Goal: Contribute content

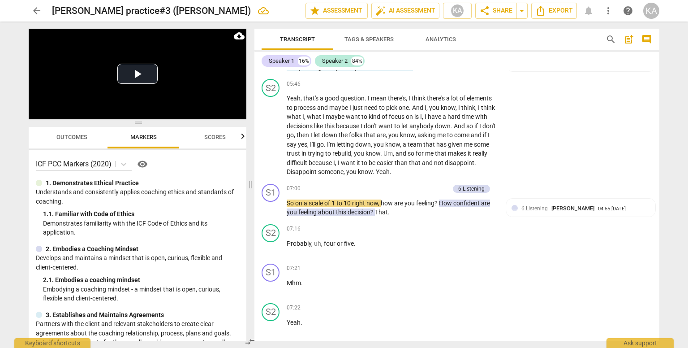
scroll to position [941, 0]
click at [459, 199] on span "confident" at bounding box center [467, 202] width 28 height 7
click at [326, 201] on span "of" at bounding box center [327, 202] width 7 height 7
click at [348, 200] on span "10" at bounding box center [348, 202] width 9 height 7
click at [271, 205] on span "play_arrow" at bounding box center [271, 207] width 11 height 11
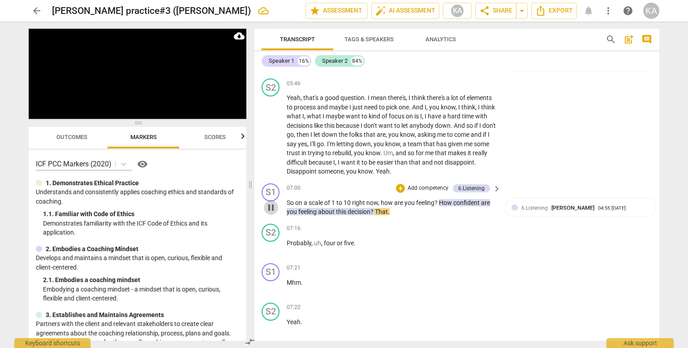
click at [271, 205] on span "pause" at bounding box center [271, 207] width 11 height 11
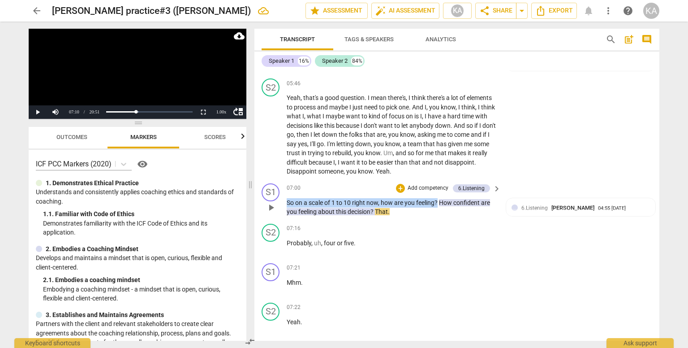
drag, startPoint x: 437, startPoint y: 201, endPoint x: 283, endPoint y: 194, distance: 153.8
click at [283, 194] on div "S1 play_arrow pause 07:00 + Add competency 6.Listening keyboard_arrow_right So …" at bounding box center [456, 200] width 405 height 40
click at [396, 184] on div "+" at bounding box center [400, 188] width 9 height 9
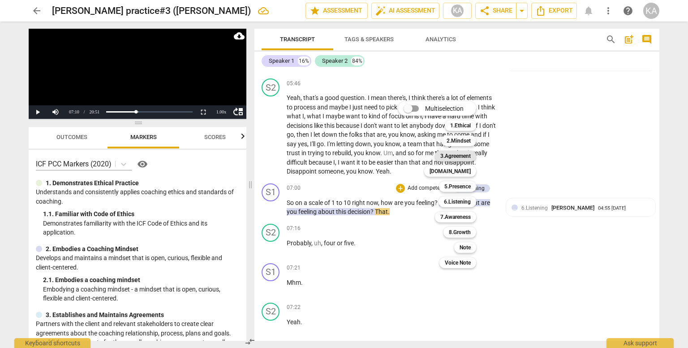
click at [455, 155] on b "3.Agreement" at bounding box center [455, 155] width 30 height 11
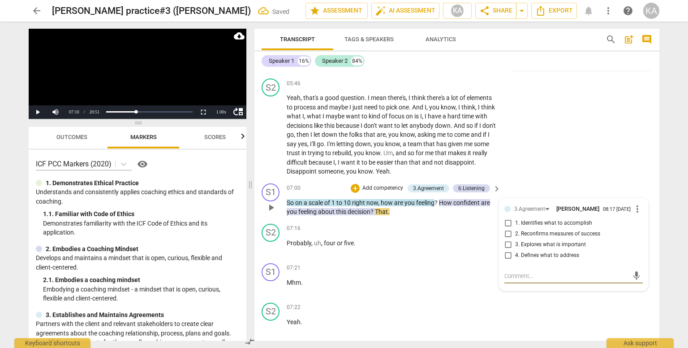
click at [584, 232] on span "2. Reconfirms measures of success" at bounding box center [557, 234] width 85 height 8
click at [515, 232] on input "2. Reconfirms measures of success" at bounding box center [508, 233] width 14 height 11
checkbox input "true"
drag, startPoint x: 437, startPoint y: 200, endPoint x: 286, endPoint y: 198, distance: 151.0
click at [287, 198] on p "So on a scale of 1 to 10 right now , how are you feeling ? How confident are yo…" at bounding box center [392, 207] width 210 height 18
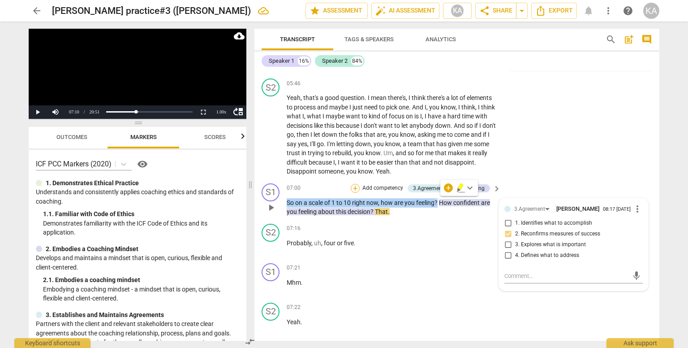
click at [352, 185] on div "+" at bounding box center [355, 188] width 9 height 9
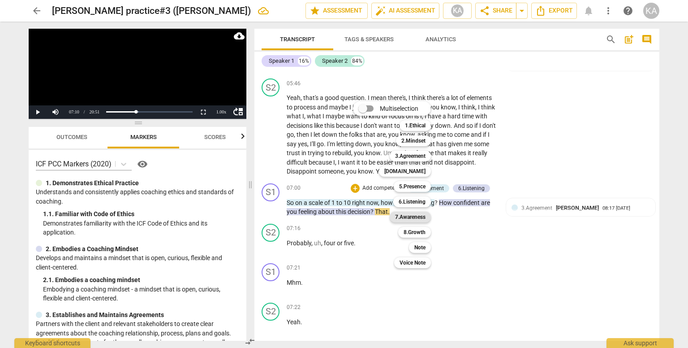
click at [408, 215] on b "7.Awareness" at bounding box center [410, 216] width 30 height 11
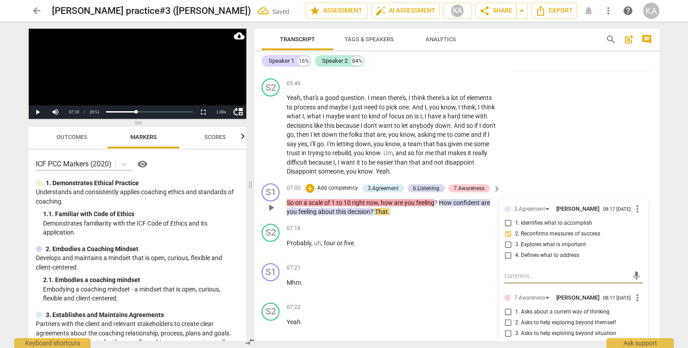
click at [542, 308] on span "1. Asks about a current way of thinking" at bounding box center [562, 312] width 94 height 8
click at [515, 308] on input "1. Asks about a current way of thinking" at bounding box center [508, 311] width 14 height 11
checkbox input "true"
click at [274, 281] on span "play_arrow" at bounding box center [271, 286] width 11 height 11
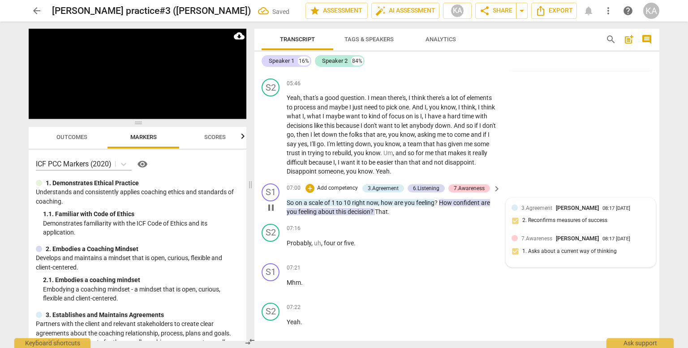
scroll to position [1223, 0]
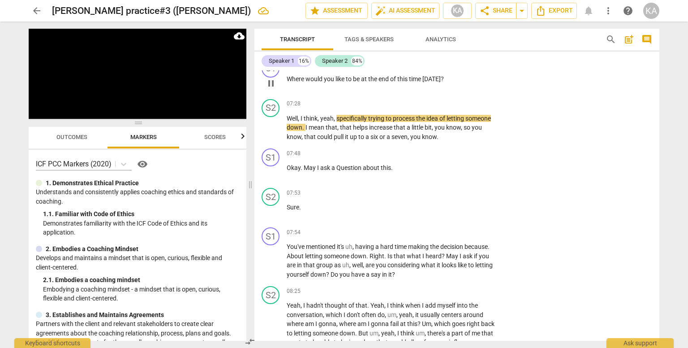
click at [274, 79] on span "pause" at bounding box center [271, 83] width 11 height 11
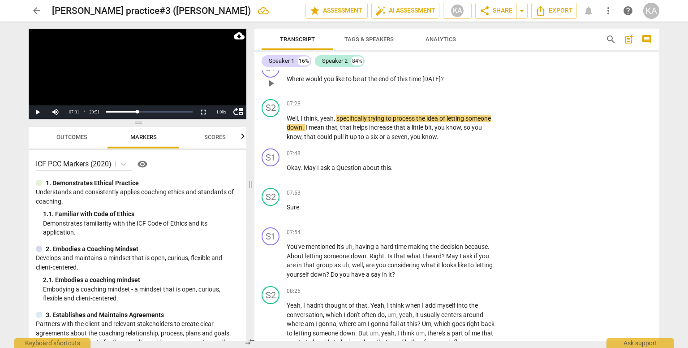
click at [285, 77] on div "play_arrow pause" at bounding box center [275, 83] width 23 height 12
click at [454, 74] on p "Where would you like to be at the end of this time [DATE] ?" at bounding box center [392, 78] width 210 height 9
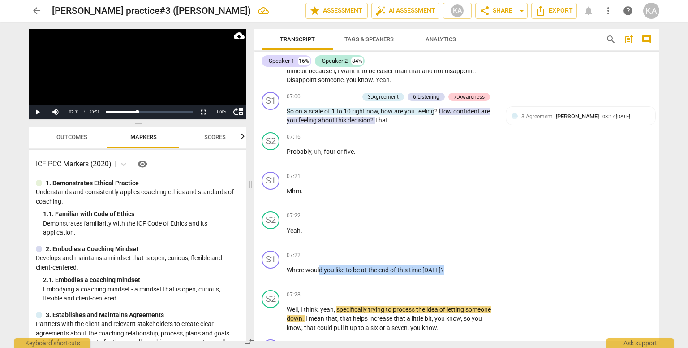
scroll to position [980, 0]
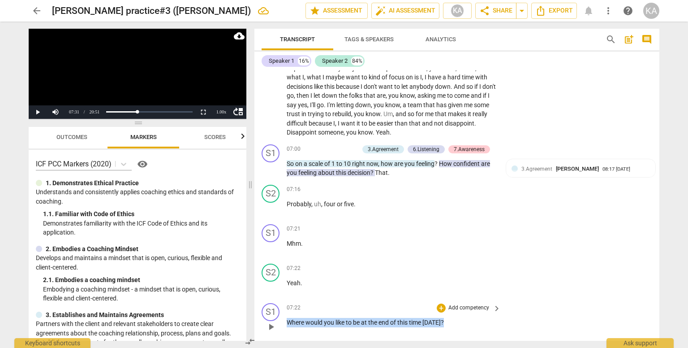
drag, startPoint x: 446, startPoint y: 74, endPoint x: 287, endPoint y: 317, distance: 290.4
click at [287, 318] on p "Where would you like to be at the end of this time [DATE] ?" at bounding box center [392, 322] width 210 height 9
click at [438, 303] on div "+" at bounding box center [441, 307] width 9 height 9
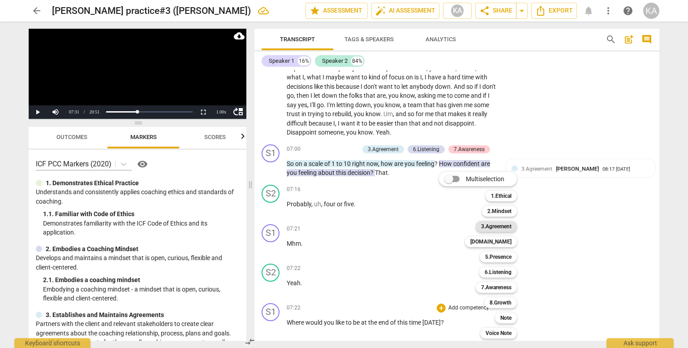
click at [495, 231] on b "3.Agreement" at bounding box center [496, 226] width 30 height 11
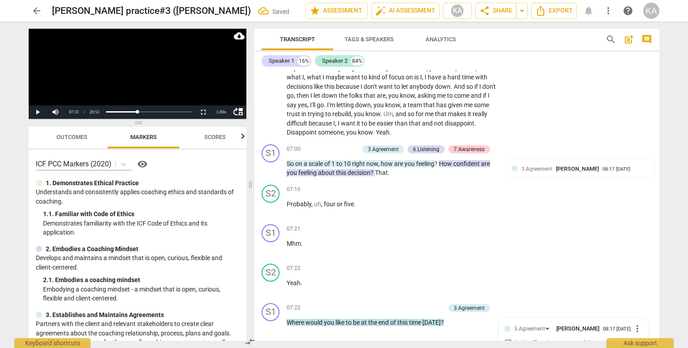
scroll to position [1165, 0]
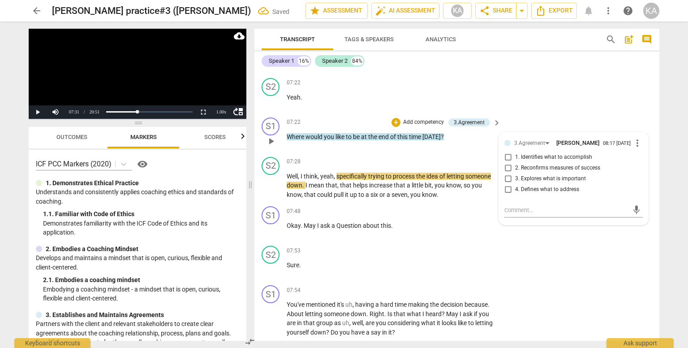
click at [555, 153] on span "1. Identifies what to accomplish" at bounding box center [553, 157] width 77 height 8
click at [515, 152] on input "1. Identifies what to accomplish" at bounding box center [508, 157] width 14 height 11
checkbox input "true"
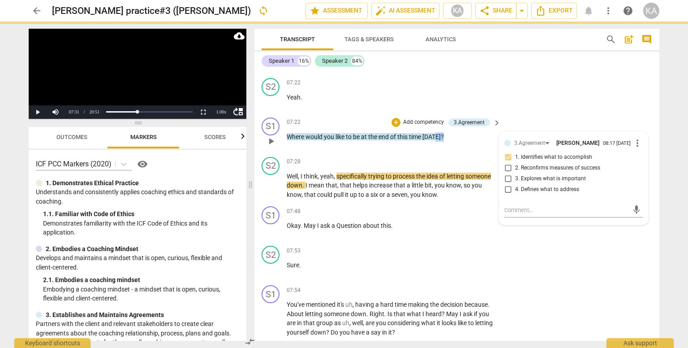
drag, startPoint x: 449, startPoint y: 136, endPoint x: 387, endPoint y: 136, distance: 61.8
click at [396, 136] on p "Where would you like to be at the end of this time [DATE] ?" at bounding box center [392, 136] width 210 height 9
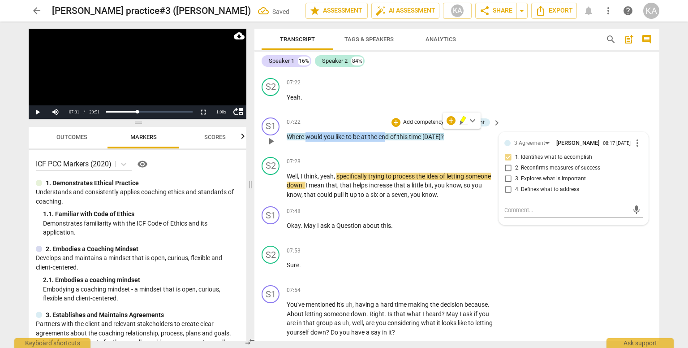
drag, startPoint x: 387, startPoint y: 136, endPoint x: 305, endPoint y: 125, distance: 82.8
click at [305, 125] on div "07:22 + Add competency 3.Agreement keyboard_arrow_right Where would you like to…" at bounding box center [394, 133] width 215 height 32
click at [455, 132] on p "Where would you like to be at the end of this time [DATE] ?" at bounding box center [392, 136] width 210 height 9
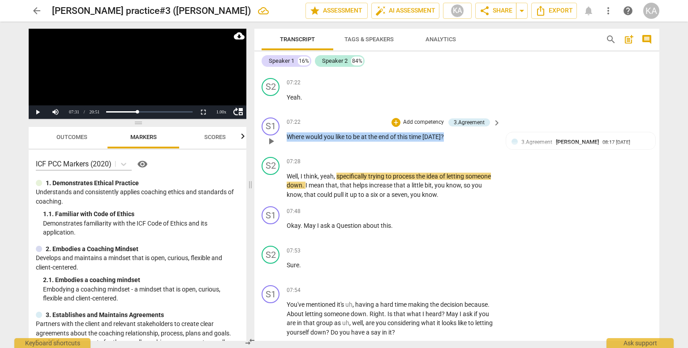
drag, startPoint x: 455, startPoint y: 134, endPoint x: 281, endPoint y: 123, distance: 174.5
click at [281, 123] on div "S1 play_arrow pause 07:22 + Add competency 3.Agreement keyboard_arrow_right Whe…" at bounding box center [456, 133] width 405 height 39
click at [394, 118] on div "+" at bounding box center [395, 122] width 9 height 9
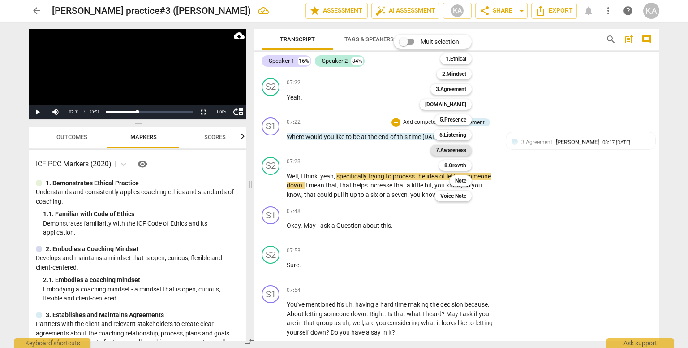
click at [460, 147] on b "7.Awareness" at bounding box center [451, 150] width 30 height 11
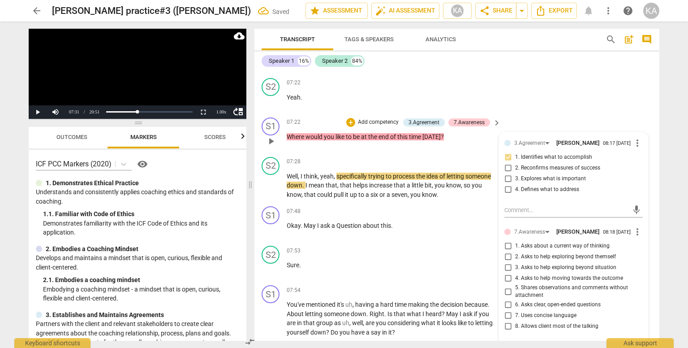
click at [570, 243] on span "1. Asks about a current way of thinking" at bounding box center [562, 246] width 94 height 8
click at [515, 243] on input "1. Asks about a current way of thinking" at bounding box center [508, 246] width 14 height 11
checkbox input "true"
click at [271, 187] on button "play_arrow" at bounding box center [271, 185] width 14 height 14
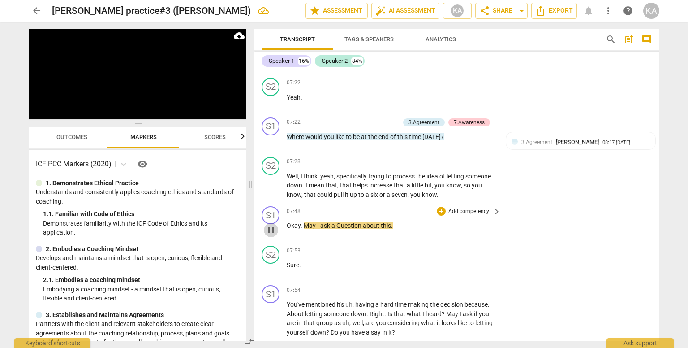
click at [271, 224] on span "pause" at bounding box center [271, 229] width 11 height 11
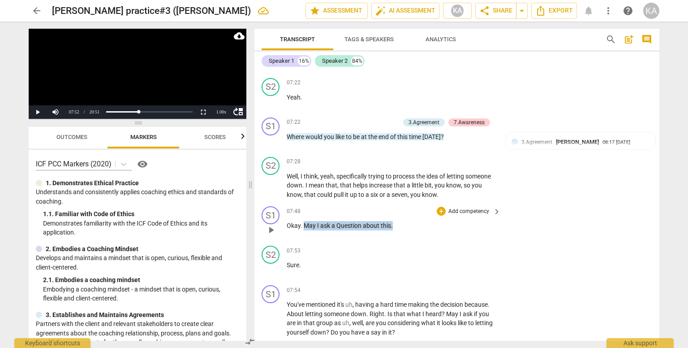
drag, startPoint x: 302, startPoint y: 219, endPoint x: 404, endPoint y: 210, distance: 102.0
click at [404, 210] on div "07:48 + Add competency keyboard_arrow_right Okay . May I ask a Question about t…" at bounding box center [394, 222] width 215 height 32
click at [400, 207] on div "+" at bounding box center [399, 209] width 9 height 9
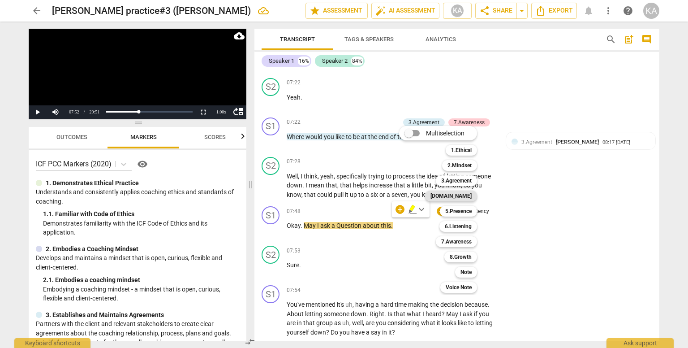
click at [461, 193] on b "[DOMAIN_NAME]" at bounding box center [450, 195] width 41 height 11
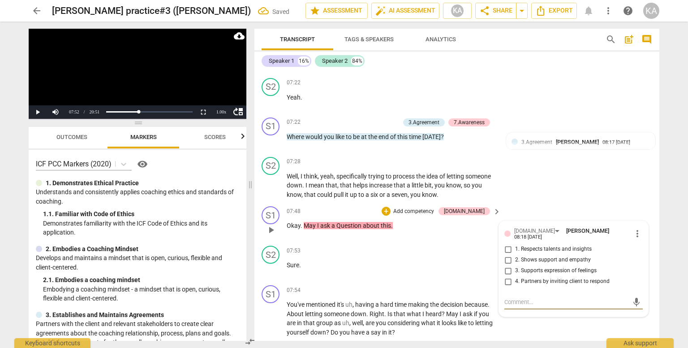
click at [537, 277] on span "4. Partners by inviting client to respond" at bounding box center [562, 281] width 94 height 8
click at [515, 276] on input "4. Partners by inviting client to respond" at bounding box center [508, 281] width 14 height 11
checkbox input "true"
click at [272, 314] on span "play_arrow" at bounding box center [271, 318] width 11 height 11
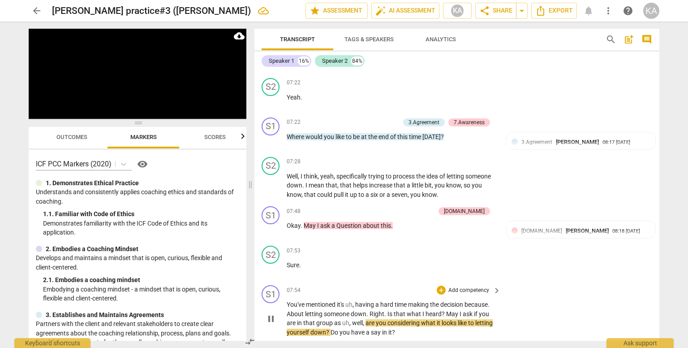
click at [272, 314] on span "pause" at bounding box center [271, 318] width 11 height 11
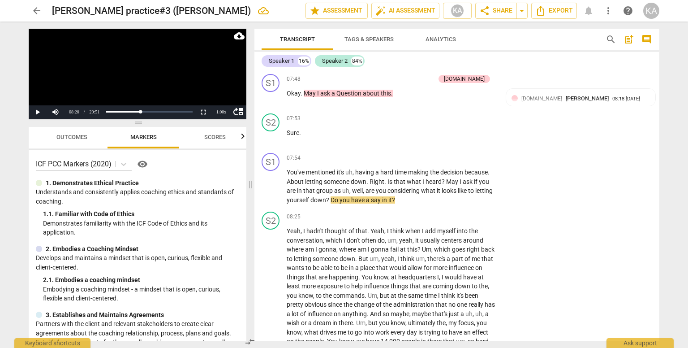
scroll to position [1354, 0]
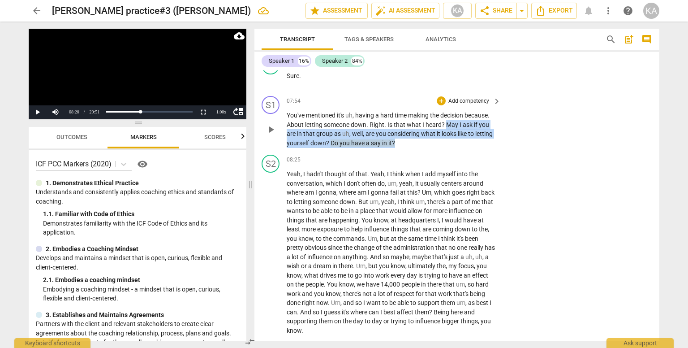
drag, startPoint x: 408, startPoint y: 139, endPoint x: 446, endPoint y: 119, distance: 42.3
click at [446, 119] on p "You've mentioned it's uh , having a hard time making the decision because . Abo…" at bounding box center [392, 129] width 210 height 37
click at [440, 96] on div "+" at bounding box center [441, 100] width 9 height 9
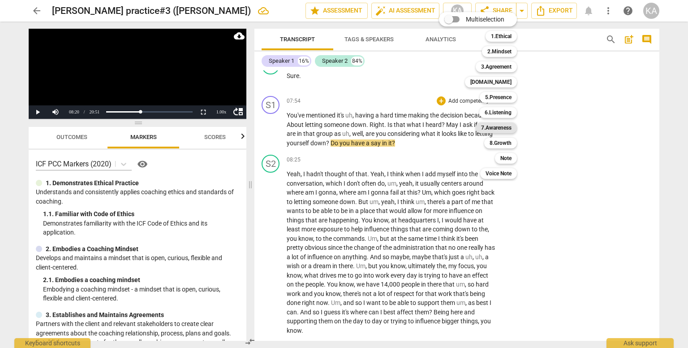
click at [495, 130] on b "7.Awareness" at bounding box center [496, 127] width 30 height 11
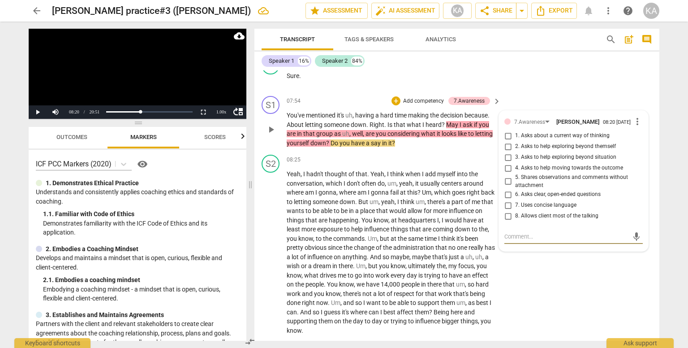
click at [568, 190] on span "6. Asks clear, open-ended questions" at bounding box center [558, 194] width 86 height 8
click at [515, 189] on input "6. Asks clear, open-ended questions" at bounding box center [508, 194] width 14 height 11
click at [568, 190] on span "6. Asks clear, open-ended questions" at bounding box center [558, 194] width 86 height 8
click at [515, 189] on input "6. Asks clear, open-ended questions" at bounding box center [508, 194] width 14 height 11
checkbox input "true"
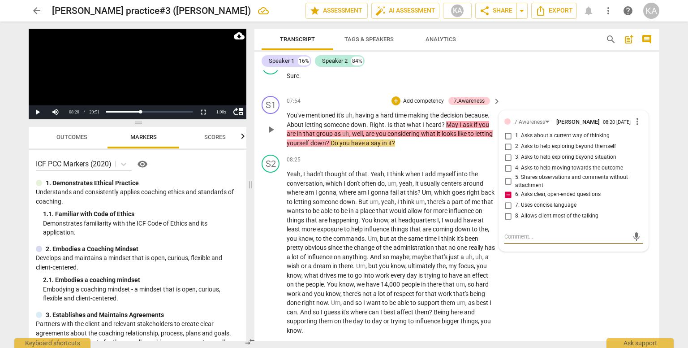
click at [561, 234] on textarea at bounding box center [566, 236] width 124 height 9
type textarea "C"
type textarea "Co"
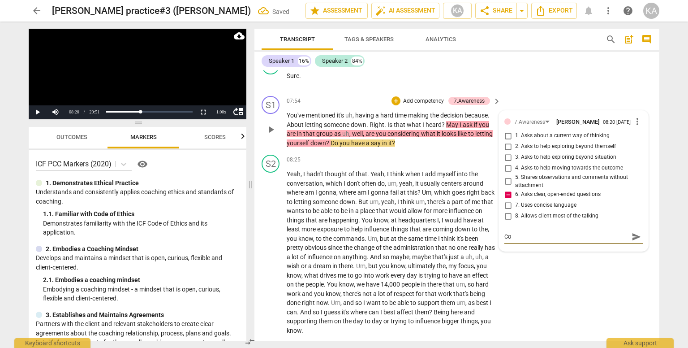
type textarea "Coa"
type textarea "Coac"
type textarea "Coach"
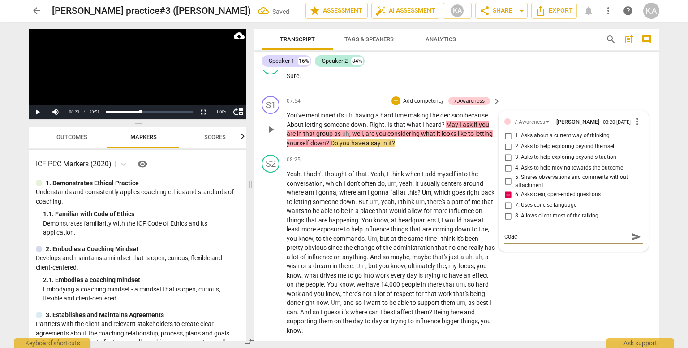
type textarea "Coach"
type textarea "Coac"
type textarea "Coa"
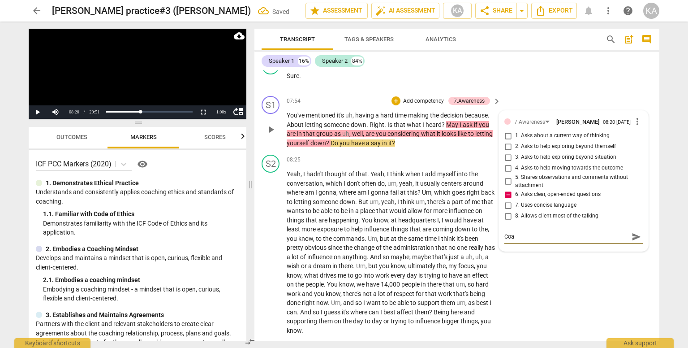
type textarea "Co"
type textarea "C"
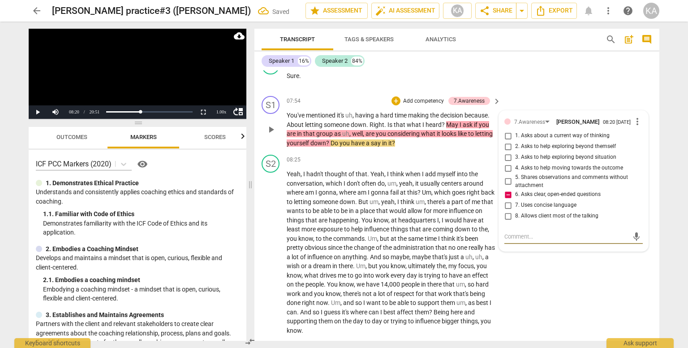
type textarea "C"
type textarea "Co"
type textarea "Coa"
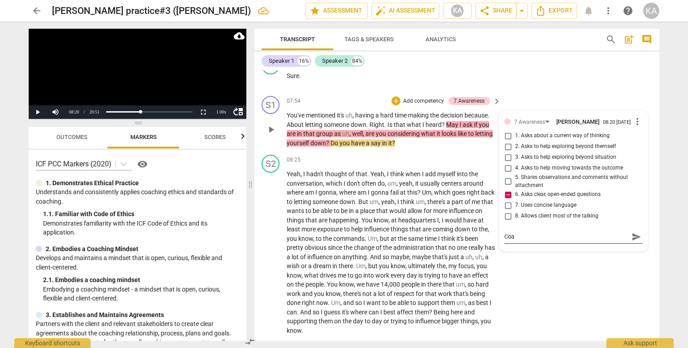
type textarea "Coac"
type textarea "Coach"
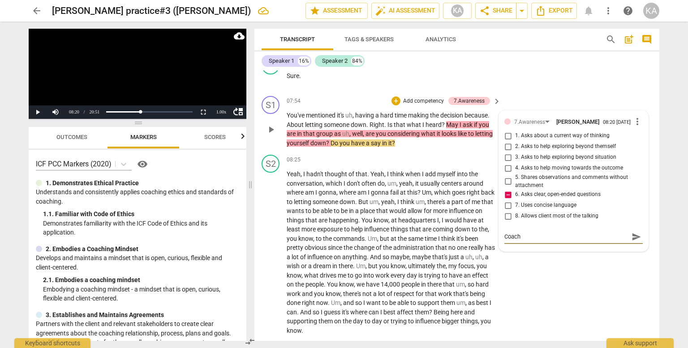
type textarea "Coach"
type textarea "Coach h"
type textarea "Coach ha"
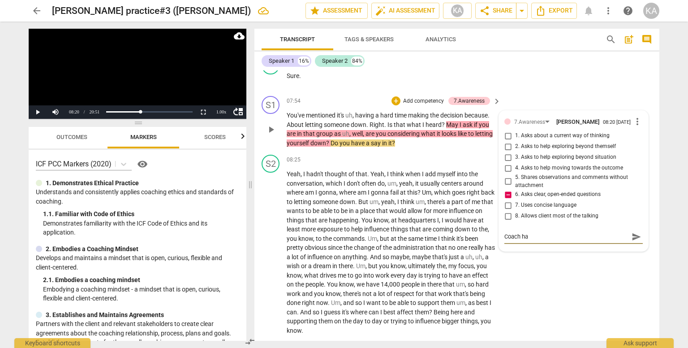
type textarea "Coach has"
type textarea "Coach has a"
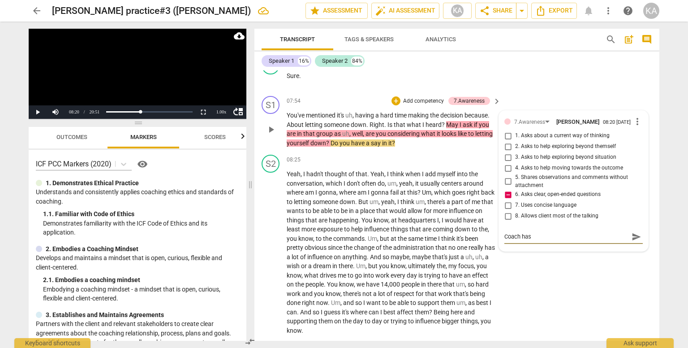
type textarea "Coach has a"
type textarea "Coach has a t"
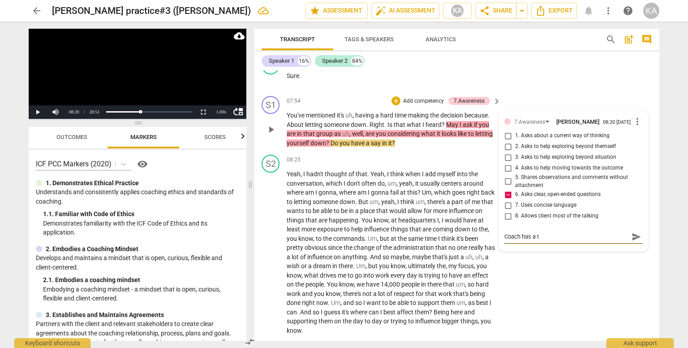
type textarea "Coach has a te"
type textarea "Coach has a t"
type textarea "Coach has a"
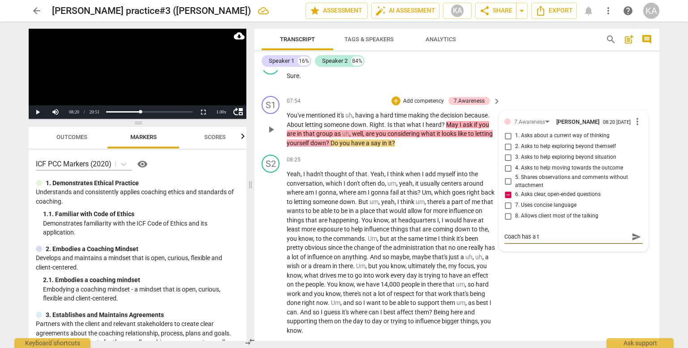
type textarea "Coach has a"
type textarea "Coach has a p"
type textarea "Coach has a pa"
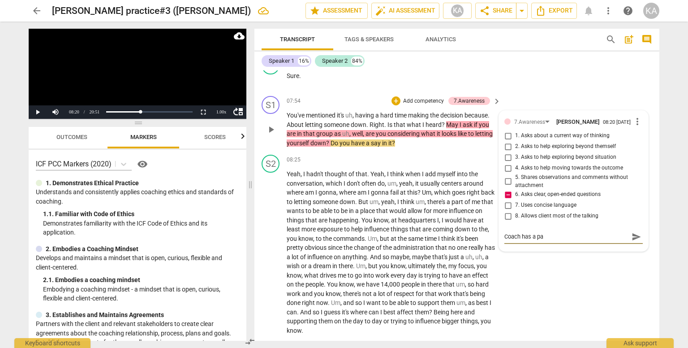
type textarea "Coach has a pat"
type textarea "Coach has a patt"
type textarea "Coach has a patte"
type textarea "Coach has a patter"
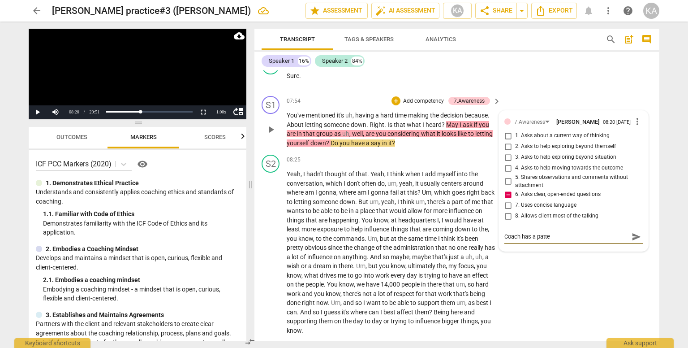
type textarea "Coach has a patter"
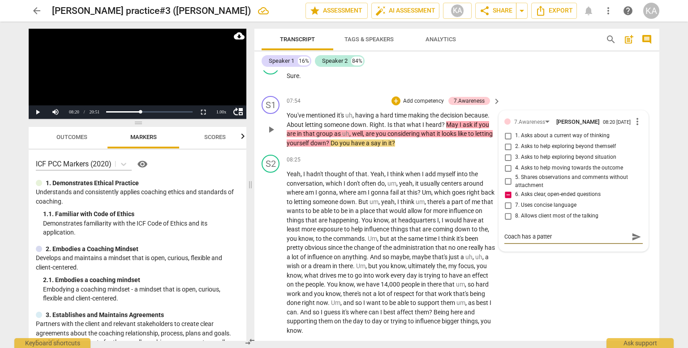
type textarea "Coach has a pattern"
type textarea "Coach has a pattern o"
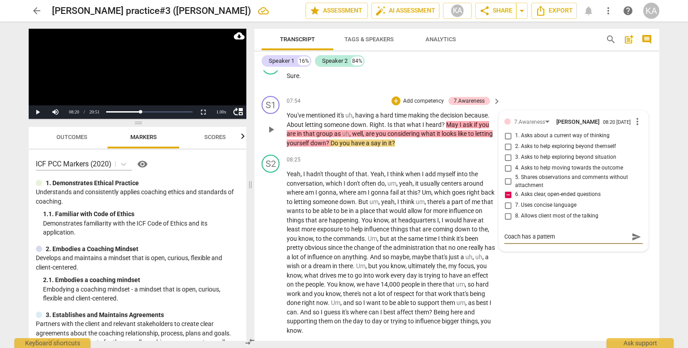
type textarea "Coach has a pattern o"
type textarea "Coach has a pattern of"
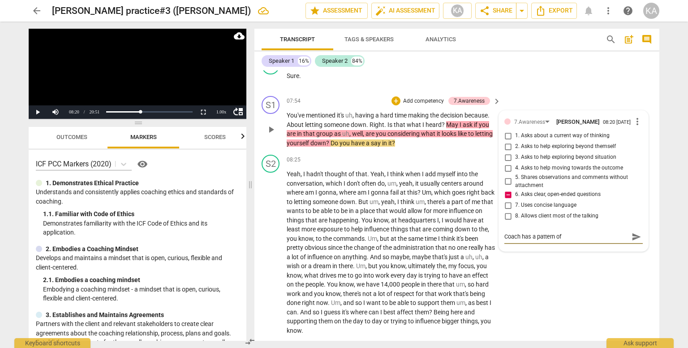
type textarea "Coach has a pattern of a"
type textarea "Coach has a pattern of as"
type textarea "Coach has a pattern of ask"
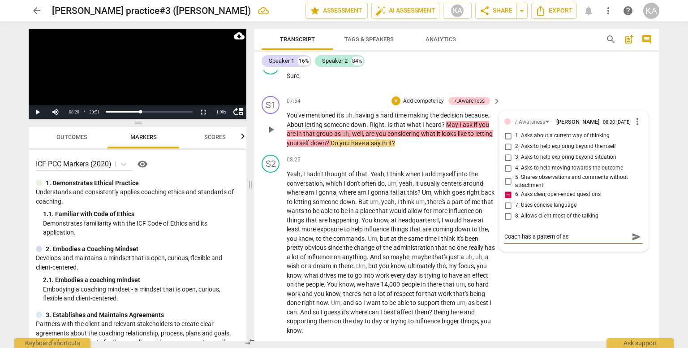
type textarea "Coach has a pattern of ask"
type textarea "Coach has a pattern of aski"
type textarea "Coach has a pattern of ask"
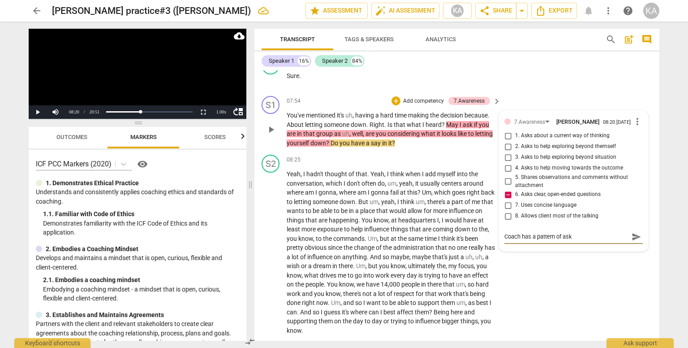
type textarea "Coach has a pattern of as"
type textarea "Coach has a pattern of a"
type textarea "Coach has a pattern of"
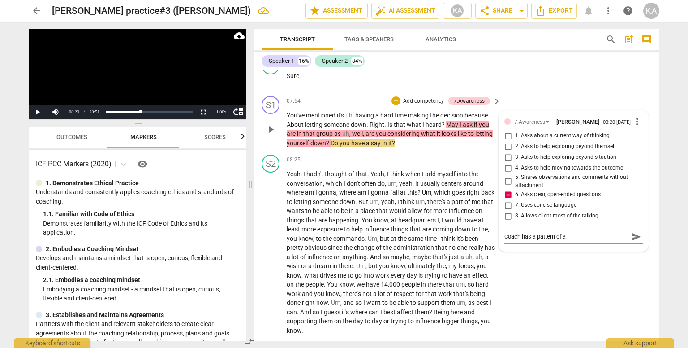
type textarea "Coach has a pattern of"
type textarea "Coach has a pattern of a"
type textarea "Coach has a pattern of as"
type textarea "Coach has a pattern of ask"
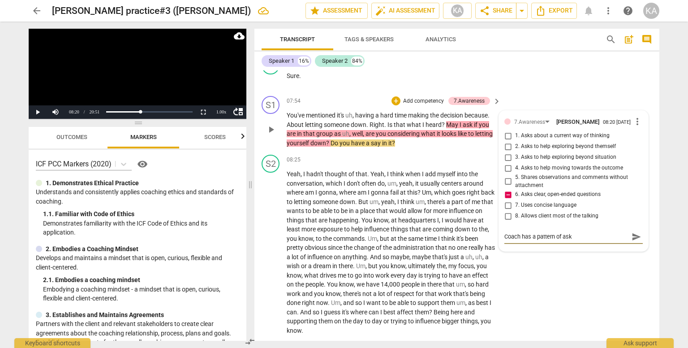
type textarea "Coach has a pattern of aski"
type textarea "Coach has a pattern of askin"
type textarea "Coach has a pattern of asking"
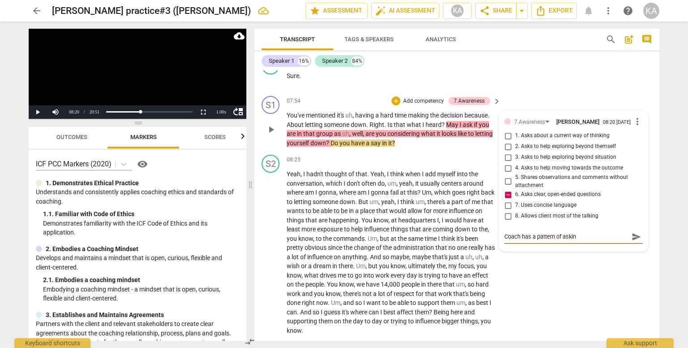
type textarea "Coach has a pattern of asking"
type textarea "Coach has a pattern of asking p"
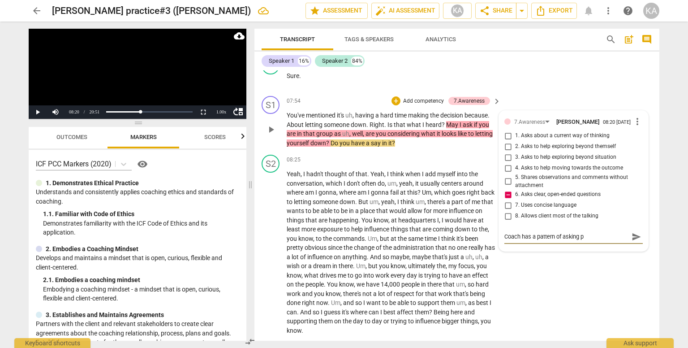
type textarea "Coach has a pattern of asking pr"
type textarea "Coach has a pattern of asking pri"
type textarea "Coach has a pattern of asking prim"
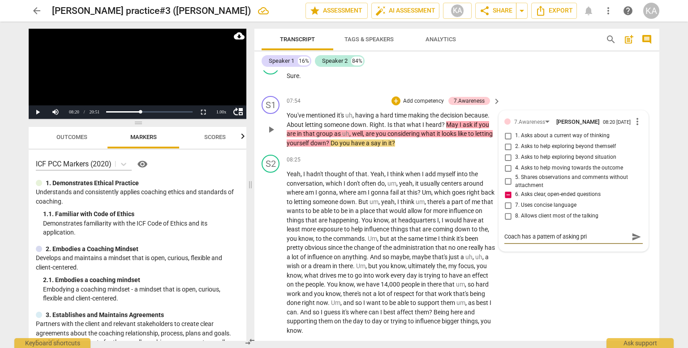
type textarea "Coach has a pattern of asking prim"
type textarea "Coach has a pattern of asking prima"
type textarea "Coach has a pattern of asking primar"
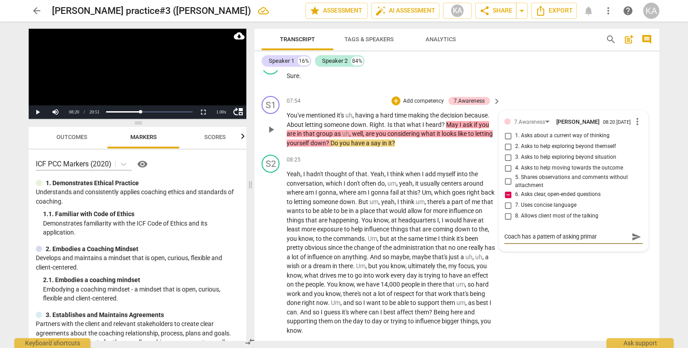
type textarea "Coach has a pattern of asking primari"
type textarea "Coach has a pattern of asking primaril"
type textarea "Coach has a pattern of asking primarily"
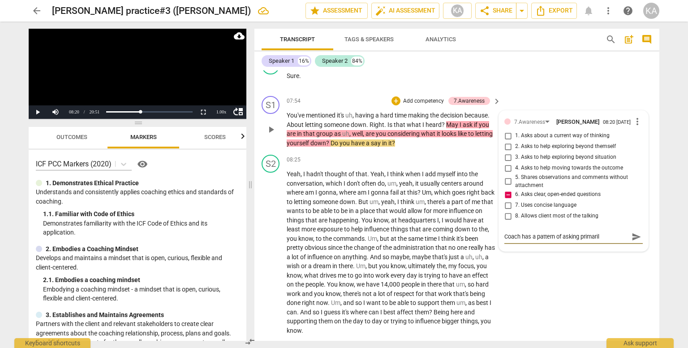
type textarea "Coach has a pattern of asking primarily"
type textarea "Coach has a pattern of asking primarily c"
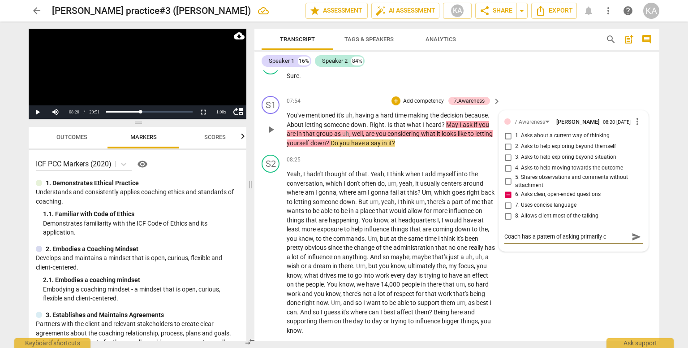
type textarea "Coach has a pattern of asking primarily cl"
type textarea "Coach has a pattern of asking primarily clo"
type textarea "Coach has a pattern of asking primarily clos"
type textarea "Coach has a pattern of asking primarily close"
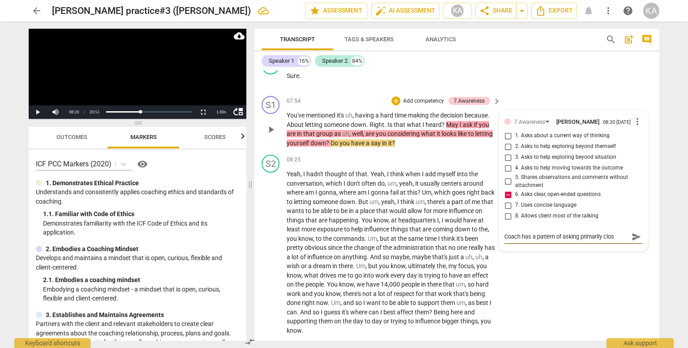
type textarea "Coach has a pattern of asking primarily close"
type textarea "Coach has a pattern of asking primarily close e"
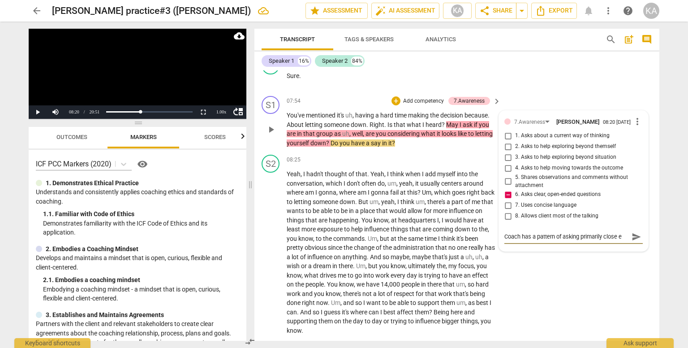
type textarea "Coach has a pattern of asking primarily close en"
type textarea "Coach has a pattern of asking primarily close end"
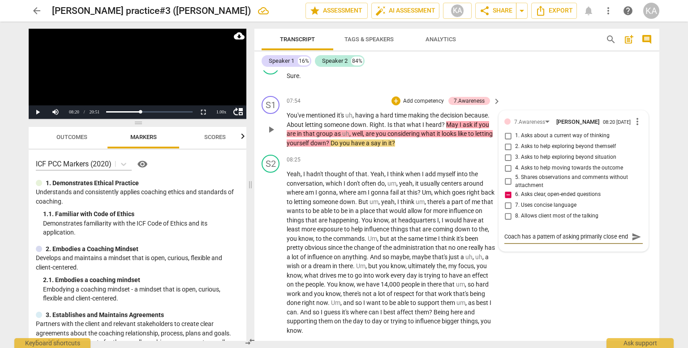
type textarea "Coach has a pattern of asking primarily close ende"
type textarea "Coach has a pattern of asking primarily close ended"
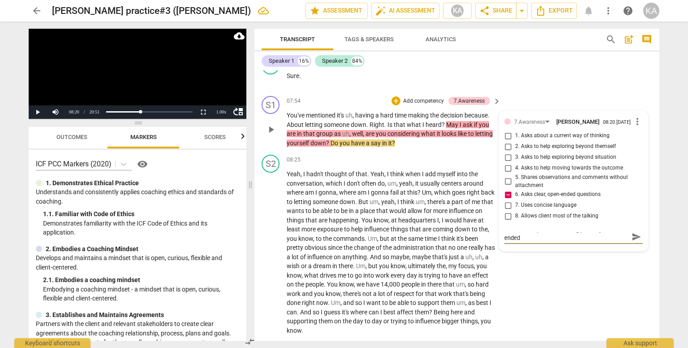
type textarea "Coach has a pattern of asking primarily close ended"
type textarea "Coach has a pattern of asking primarily close ended q"
type textarea "Coach has a pattern of asking primarily close ended qu"
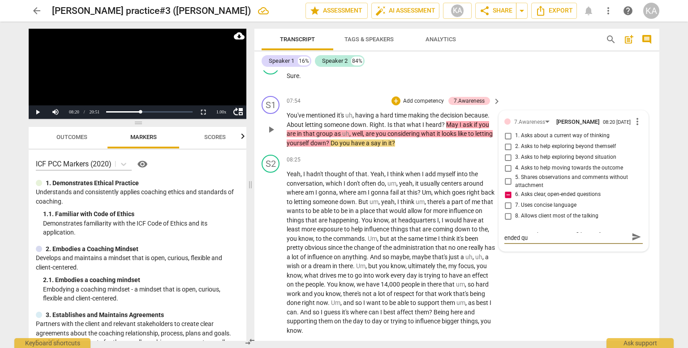
type textarea "Coach has a pattern of asking primarily close ended que"
type textarea "Coach has a pattern of asking primarily close ended ques"
type textarea "Coach has a pattern of asking primarily close ended quest"
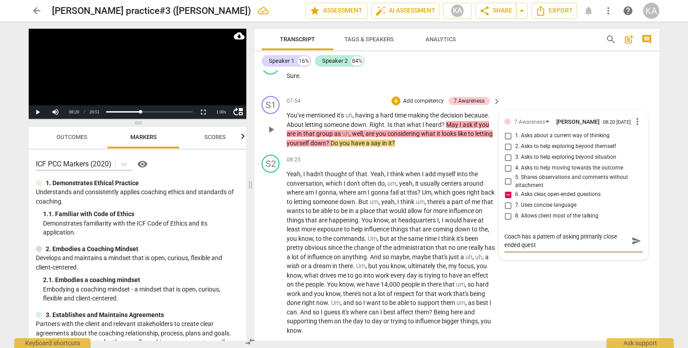
type textarea "Coach has a pattern of asking primarily close ended questi"
type textarea "Coach has a pattern of asking primarily close ended questio"
type textarea "Coach has a pattern of asking primarily close ended question"
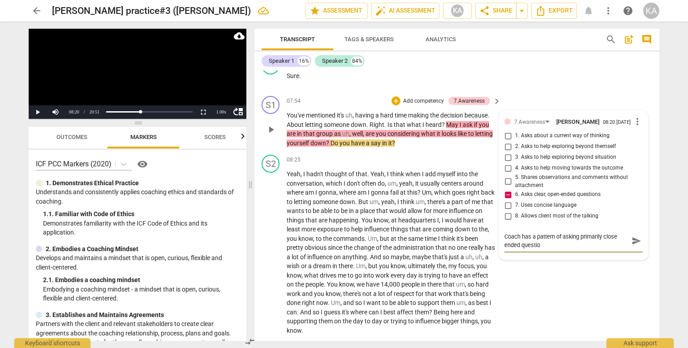
type textarea "Coach has a pattern of asking primarily close ended question"
type textarea "Coach has a pattern of asking primarily close ended questions"
type textarea "Coach has a pattern of asking primarily close ended questions,"
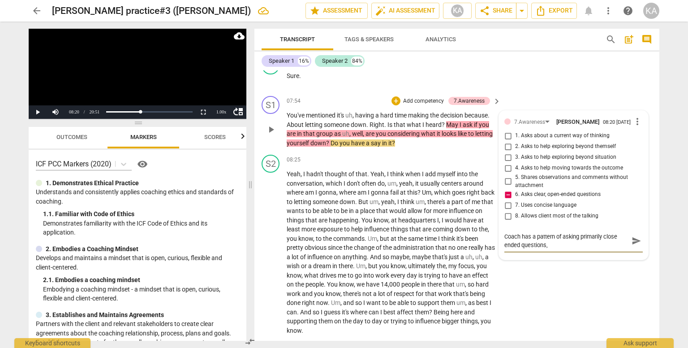
type textarea "Coach has a pattern of asking primarily close ended questions, w"
type textarea "Coach has a pattern of asking primarily close ended questions, wh"
type textarea "Coach has a pattern of asking primarily close ended questions, whi"
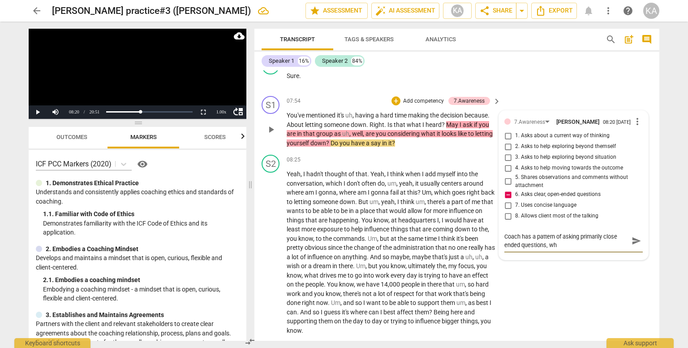
type textarea "Coach has a pattern of asking primarily close ended questions, whi"
type textarea "Coach has a pattern of asking primarily close ended questions, whic"
type textarea "Coach has a pattern of asking primarily close ended questions, which"
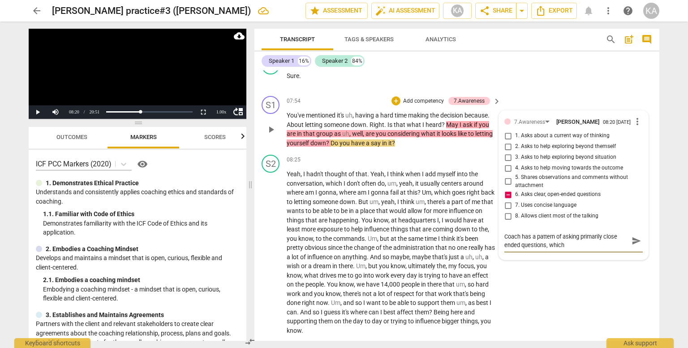
type textarea "Coach has a pattern of asking primarily close ended questions, which"
type textarea "Coach has a pattern of asking primarily close ended questions, which m"
type textarea "Coach has a pattern of asking primarily close ended questions, which ma"
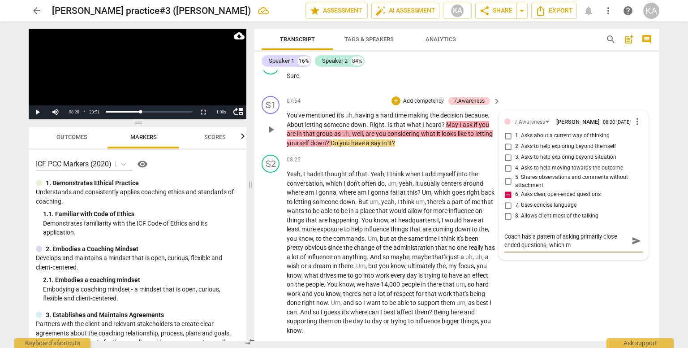
type textarea "Coach has a pattern of asking primarily close ended questions, which ma"
type textarea "Coach has a pattern of asking primarily close ended questions, which may"
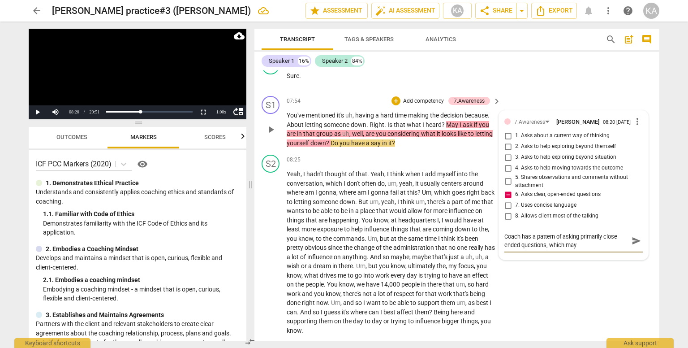
type textarea "Coach has a pattern of asking primarily close ended questions, which may b"
type textarea "Coach has a pattern of asking primarily close ended questions, which may be"
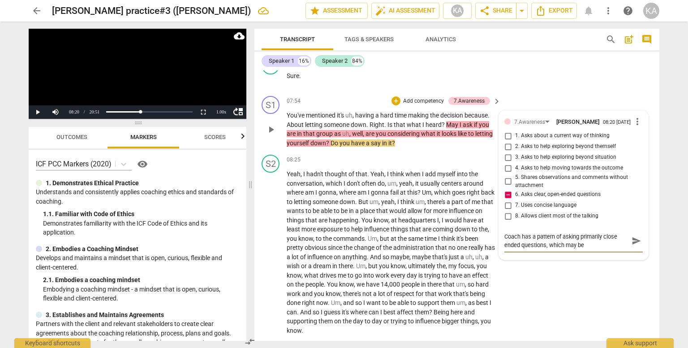
type textarea "Coach has a pattern of asking primarily close ended questions, which may be"
type textarea "Coach has a pattern of asking primarily close ended questions, which may be p"
type textarea "Coach has a pattern of asking primarily close ended questions, which may be pe"
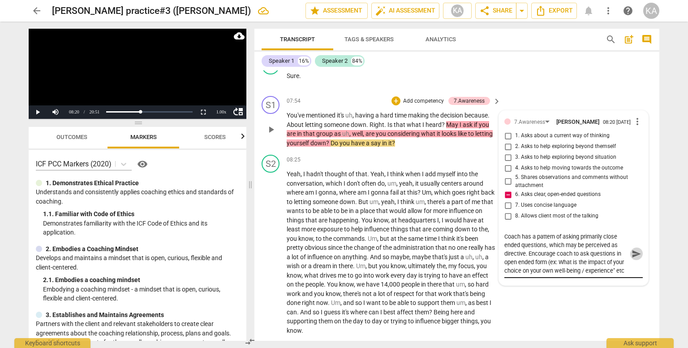
click at [636, 249] on span "send" at bounding box center [636, 254] width 10 height 10
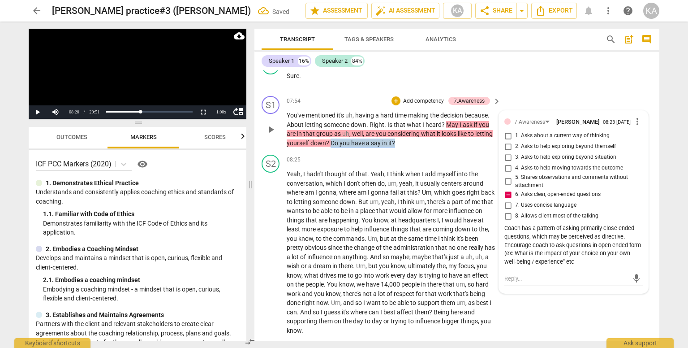
drag, startPoint x: 400, startPoint y: 138, endPoint x: 329, endPoint y: 137, distance: 71.2
click at [329, 137] on p "You've mentioned it's uh , having a hard time making the decision because . Abo…" at bounding box center [392, 129] width 210 height 37
click at [404, 126] on div "+" at bounding box center [402, 125] width 9 height 9
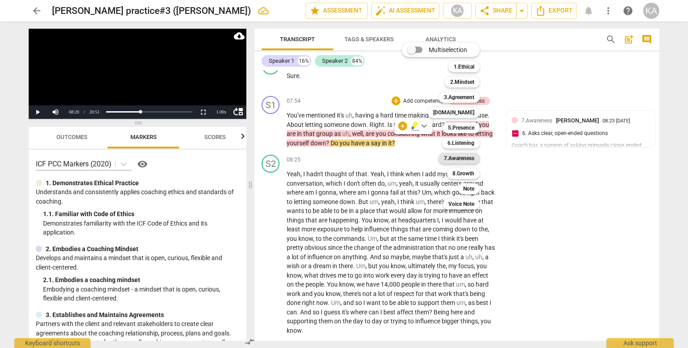
click at [468, 158] on b "7.Awareness" at bounding box center [459, 158] width 30 height 11
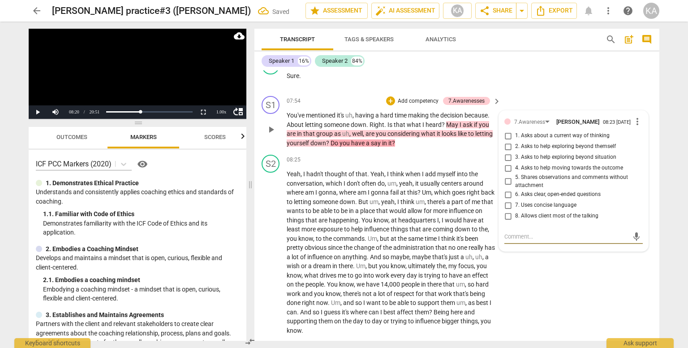
click at [508, 189] on input "6. Asks clear, open-ended questions" at bounding box center [508, 194] width 14 height 11
click at [507, 200] on input "7. Uses concise language" at bounding box center [508, 205] width 14 height 11
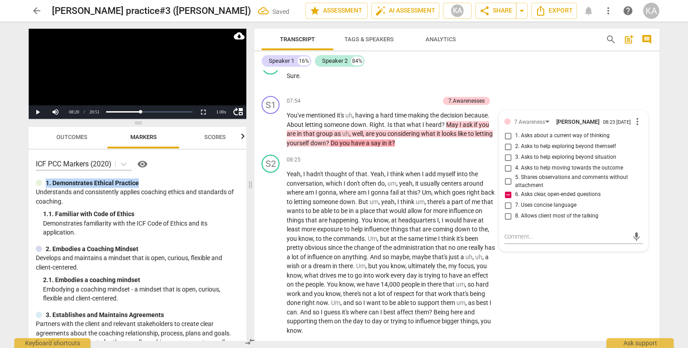
drag, startPoint x: 243, startPoint y: 161, endPoint x: 243, endPoint y: 178, distance: 17.0
click at [243, 178] on div "ICF PCC Markers (2020) visibility 1. Demonstrates Ethical Practice Understands …" at bounding box center [138, 245] width 218 height 191
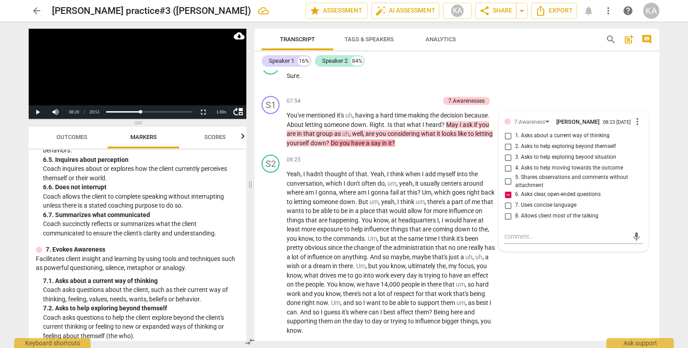
scroll to position [763, 0]
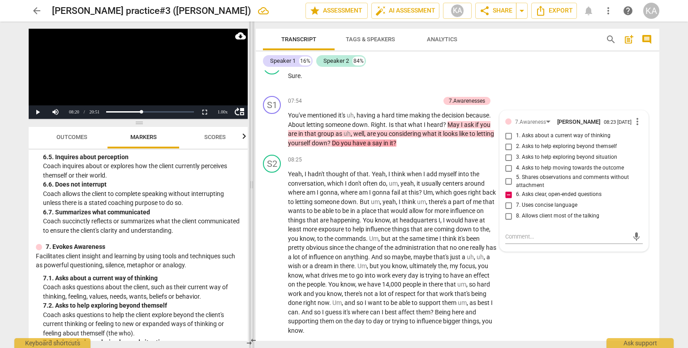
drag, startPoint x: 251, startPoint y: 275, endPoint x: 253, endPoint y: 285, distance: 10.8
click at [253, 285] on span at bounding box center [251, 184] width 5 height 326
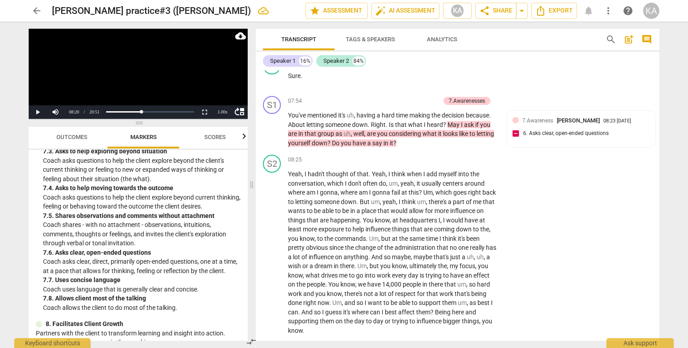
scroll to position [951, 0]
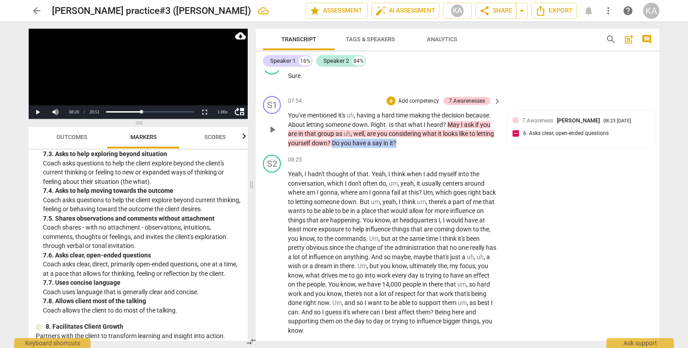
drag, startPoint x: 418, startPoint y: 136, endPoint x: 351, endPoint y: 138, distance: 67.2
click at [351, 138] on p "You've mentioned it's uh , having a hard time making the decision because . Abo…" at bounding box center [392, 129] width 209 height 37
click at [424, 122] on div "+" at bounding box center [423, 125] width 9 height 9
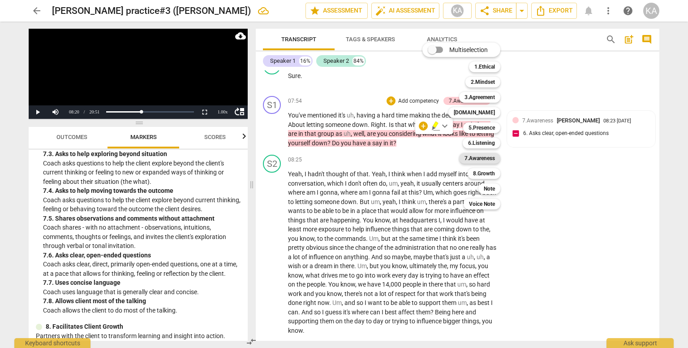
click at [479, 162] on b "7.Awareness" at bounding box center [479, 158] width 30 height 11
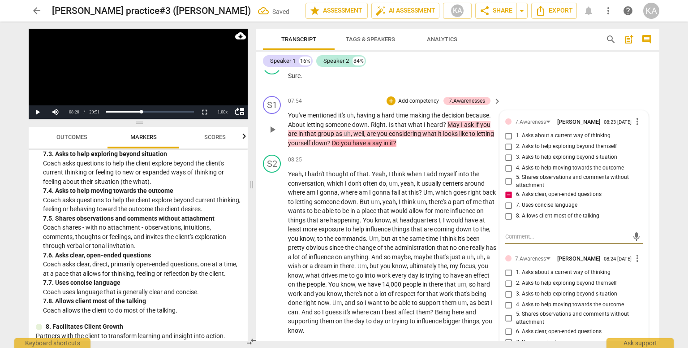
click at [552, 327] on span "6. Asks clear, open-ended questions" at bounding box center [559, 331] width 86 height 8
click at [516, 326] on input "6. Asks clear, open-ended questions" at bounding box center [509, 331] width 14 height 11
click at [552, 327] on span "6. Asks clear, open-ended questions" at bounding box center [559, 331] width 86 height 8
click at [516, 326] on input "6. Asks clear, open-ended questions" at bounding box center [509, 331] width 14 height 11
click at [634, 253] on span "more_vert" at bounding box center [637, 258] width 11 height 11
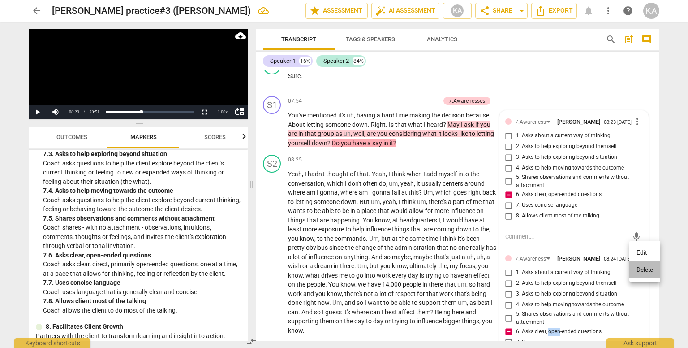
click at [648, 275] on li "Delete" at bounding box center [644, 269] width 31 height 17
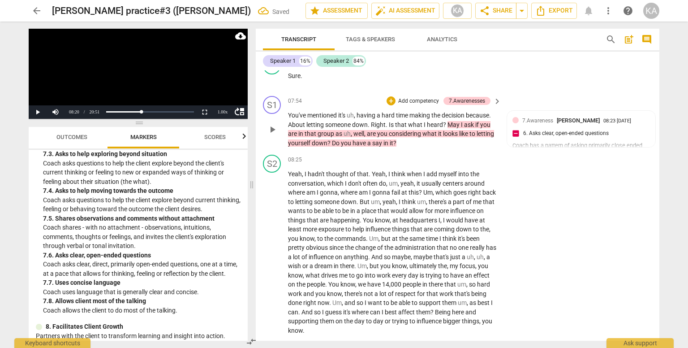
click at [430, 130] on span "what" at bounding box center [430, 133] width 16 height 7
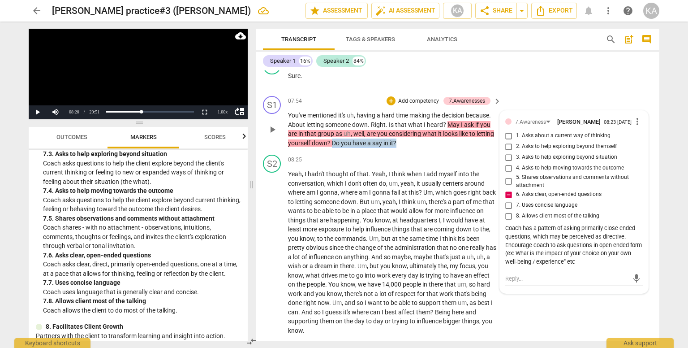
drag, startPoint x: 422, startPoint y: 141, endPoint x: 351, endPoint y: 139, distance: 71.2
click at [351, 139] on p "You've mentioned it's uh , having a hard time making the decision because . Abo…" at bounding box center [392, 129] width 209 height 37
click at [390, 97] on div "+" at bounding box center [391, 100] width 9 height 9
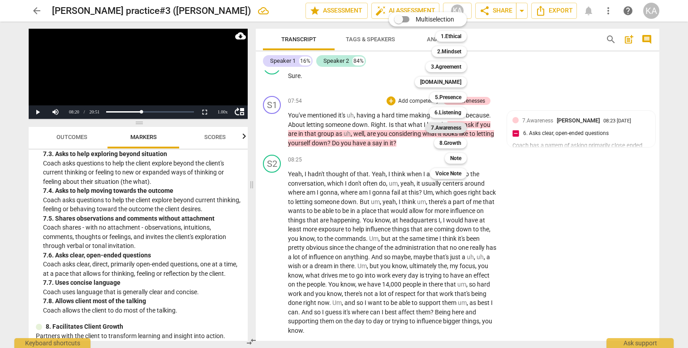
click at [447, 128] on b "7.Awareness" at bounding box center [446, 127] width 30 height 11
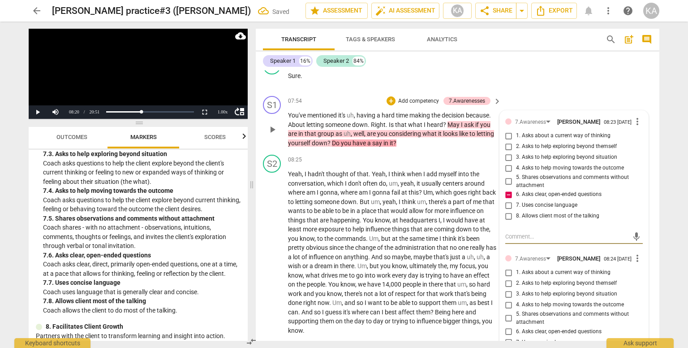
click at [576, 329] on span "6. Asks clear, open-ended questions" at bounding box center [559, 331] width 86 height 8
click at [516, 329] on input "6. Asks clear, open-ended questions" at bounding box center [509, 331] width 14 height 11
click at [576, 329] on span "6. Asks clear, open-ended questions" at bounding box center [559, 331] width 86 height 8
click at [516, 329] on input "6. Asks clear, open-ended questions" at bounding box center [509, 331] width 14 height 11
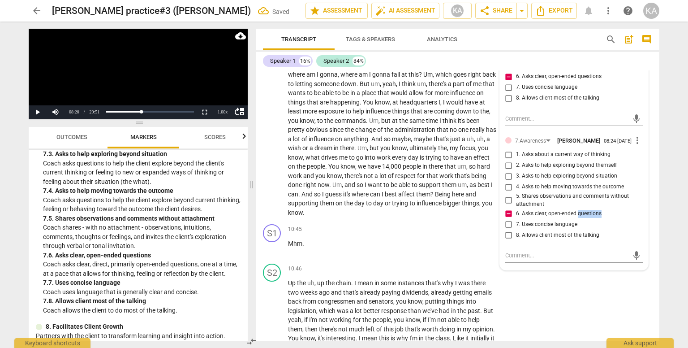
scroll to position [1476, 0]
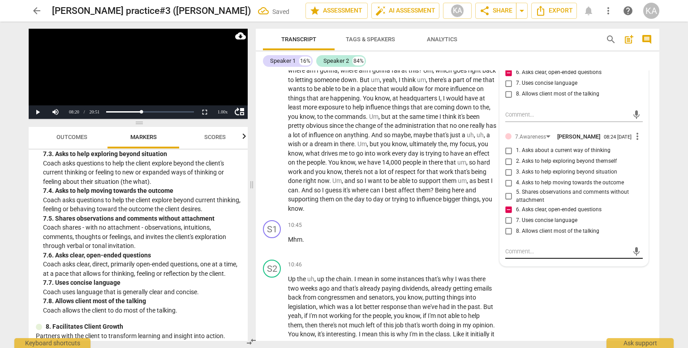
click at [558, 247] on textarea at bounding box center [566, 251] width 123 height 9
click at [636, 253] on span "send" at bounding box center [636, 256] width 10 height 10
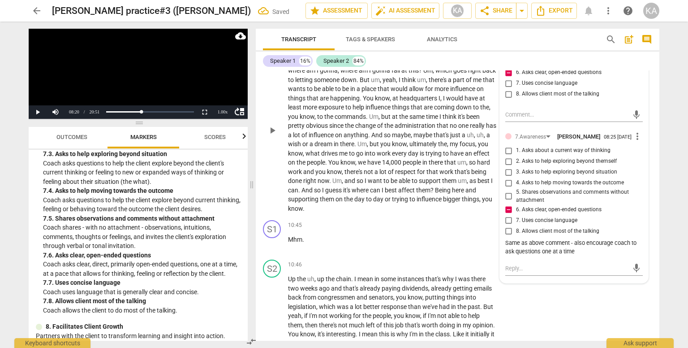
click at [354, 140] on span "there" at bounding box center [347, 143] width 14 height 7
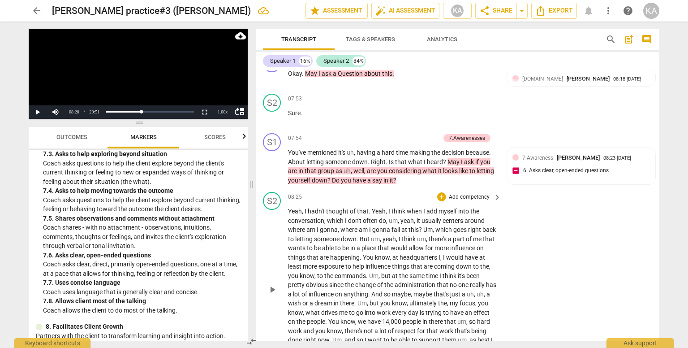
scroll to position [1333, 0]
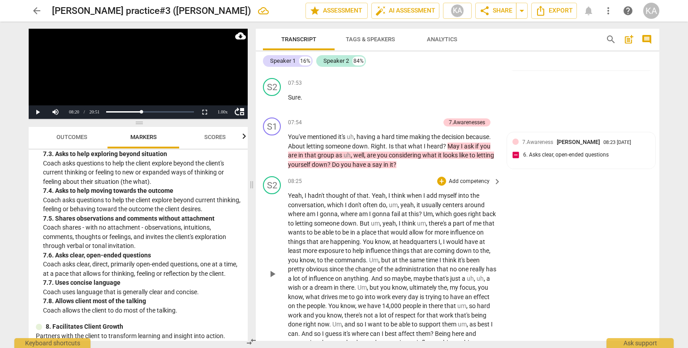
click at [369, 192] on span "." at bounding box center [370, 195] width 3 height 7
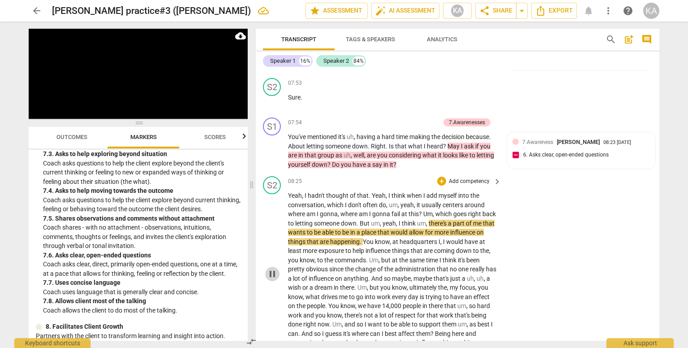
click at [272, 266] on button "pause" at bounding box center [272, 273] width 14 height 14
